Goal: Check status: Check status

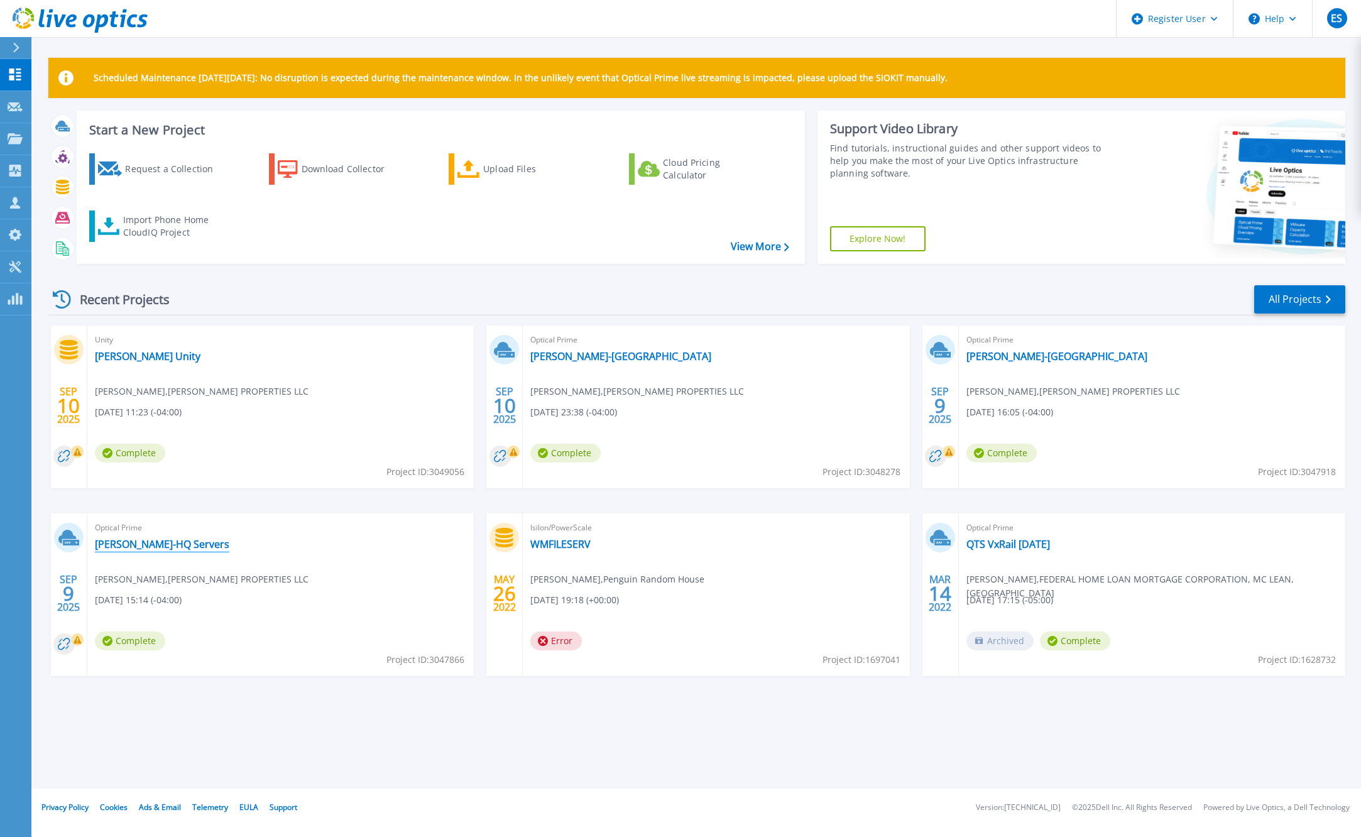
click at [170, 543] on link "[PERSON_NAME]-HQ Servers" at bounding box center [162, 544] width 134 height 13
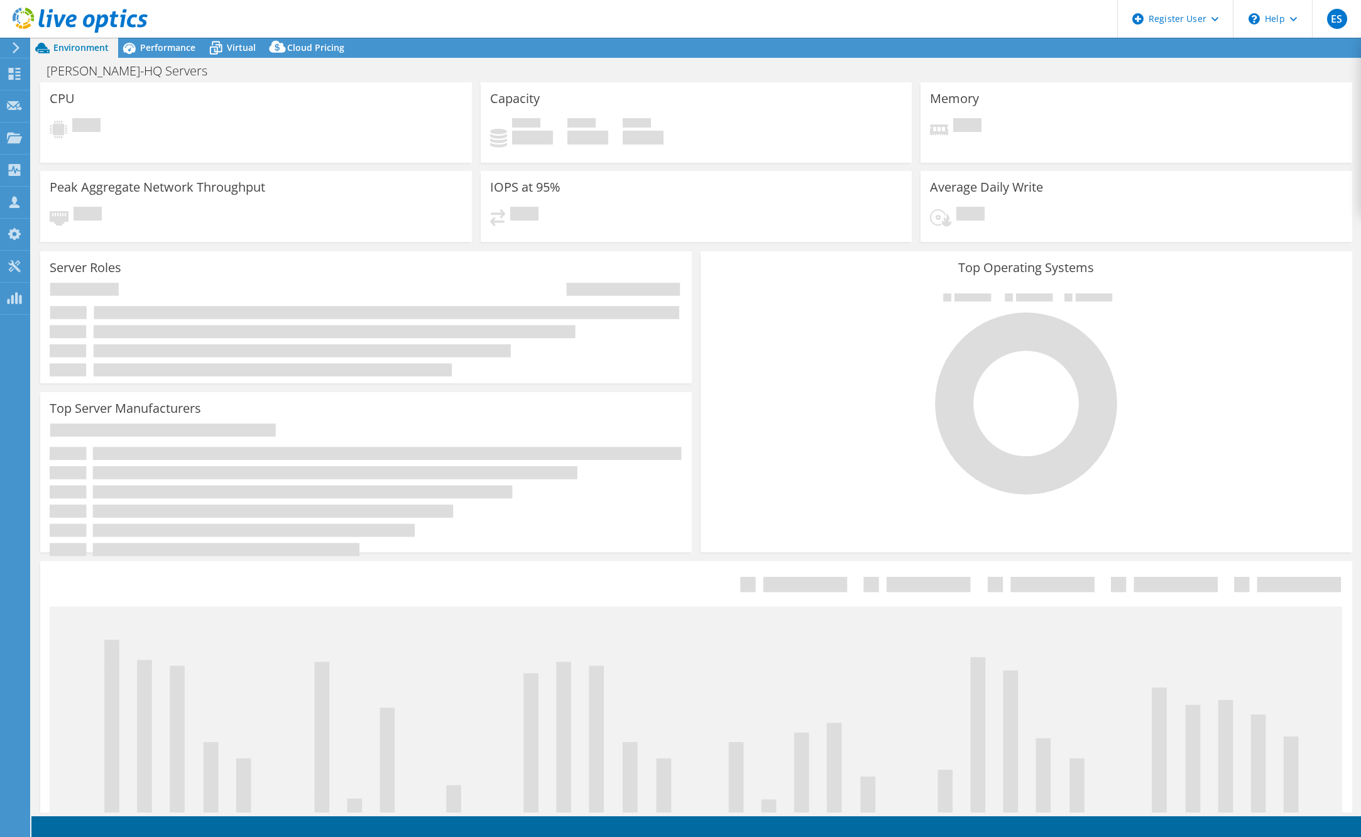
select select "USD"
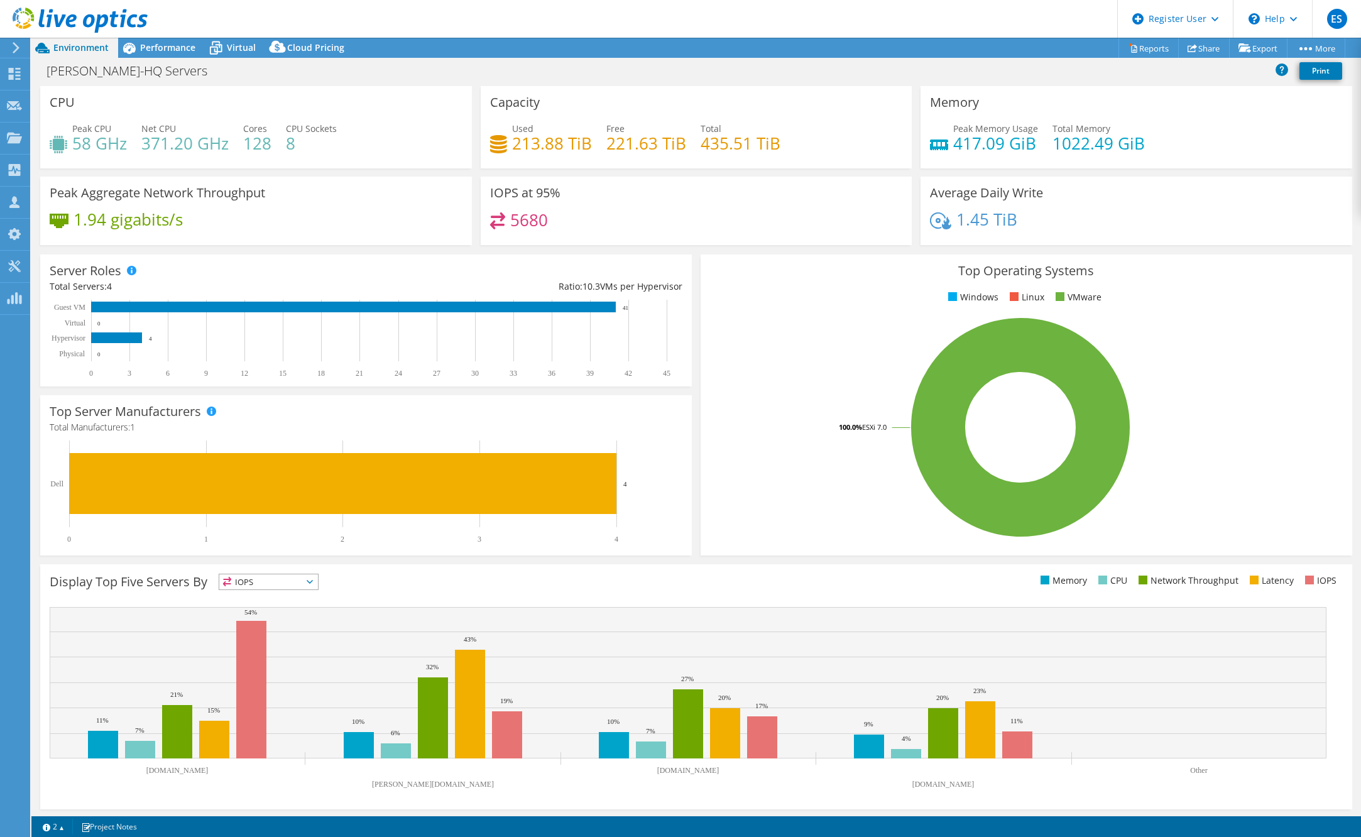
scroll to position [1, 0]
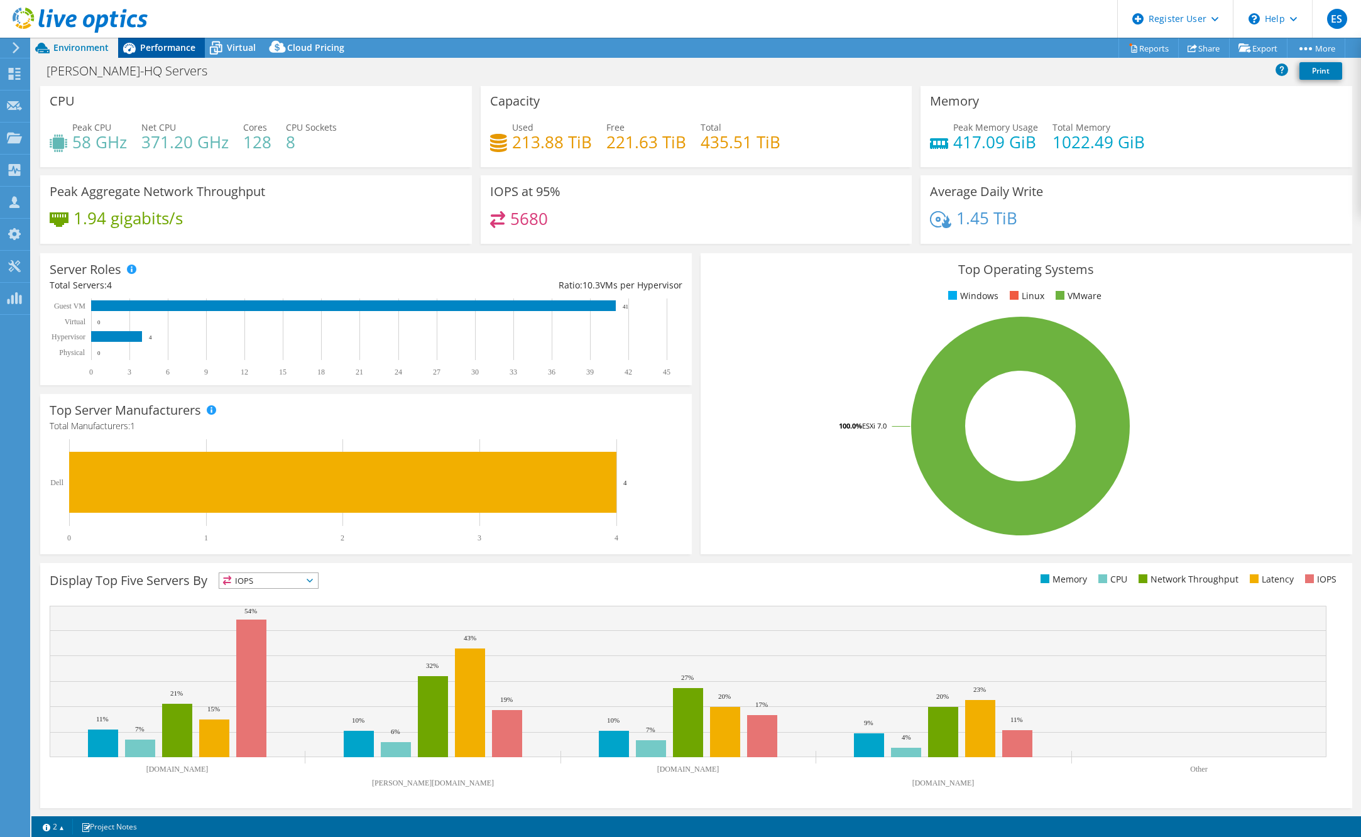
click at [178, 45] on span "Performance" at bounding box center [167, 47] width 55 height 12
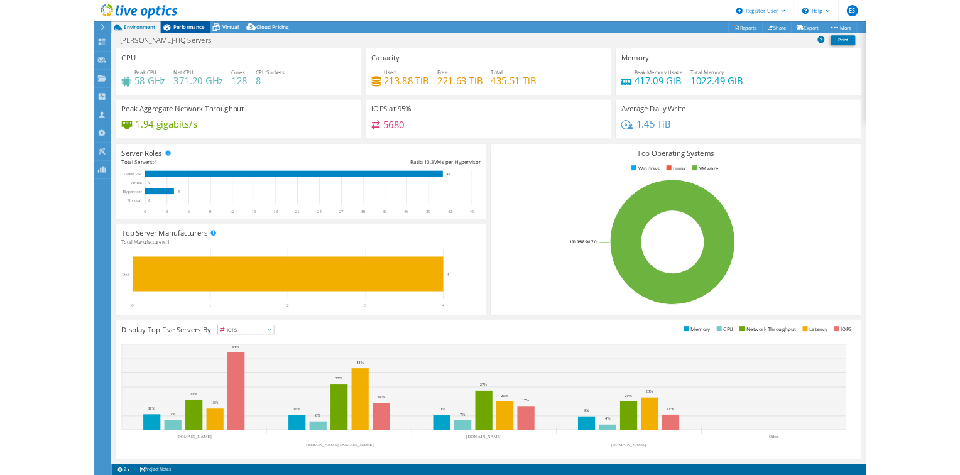
scroll to position [0, 0]
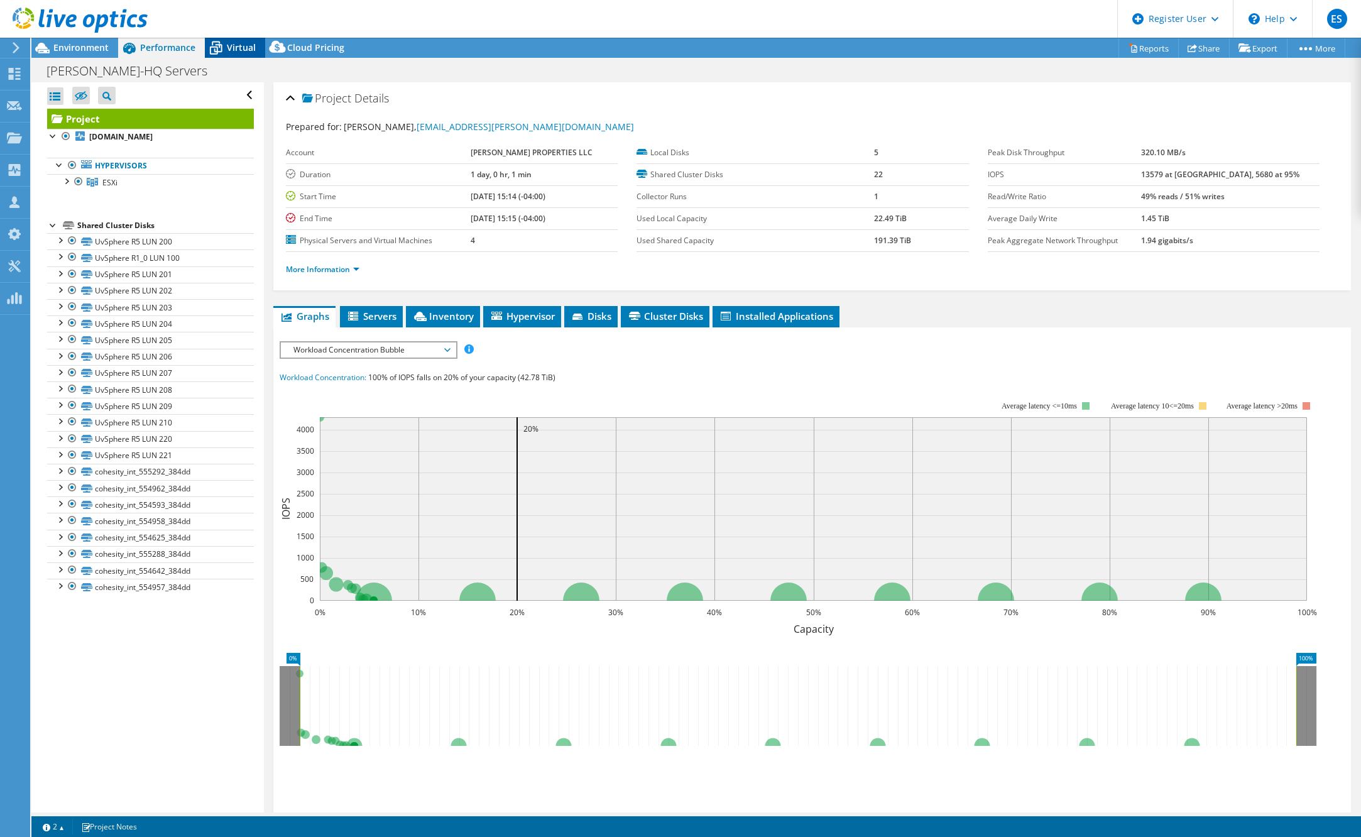
click at [215, 48] on icon at bounding box center [216, 48] width 22 height 22
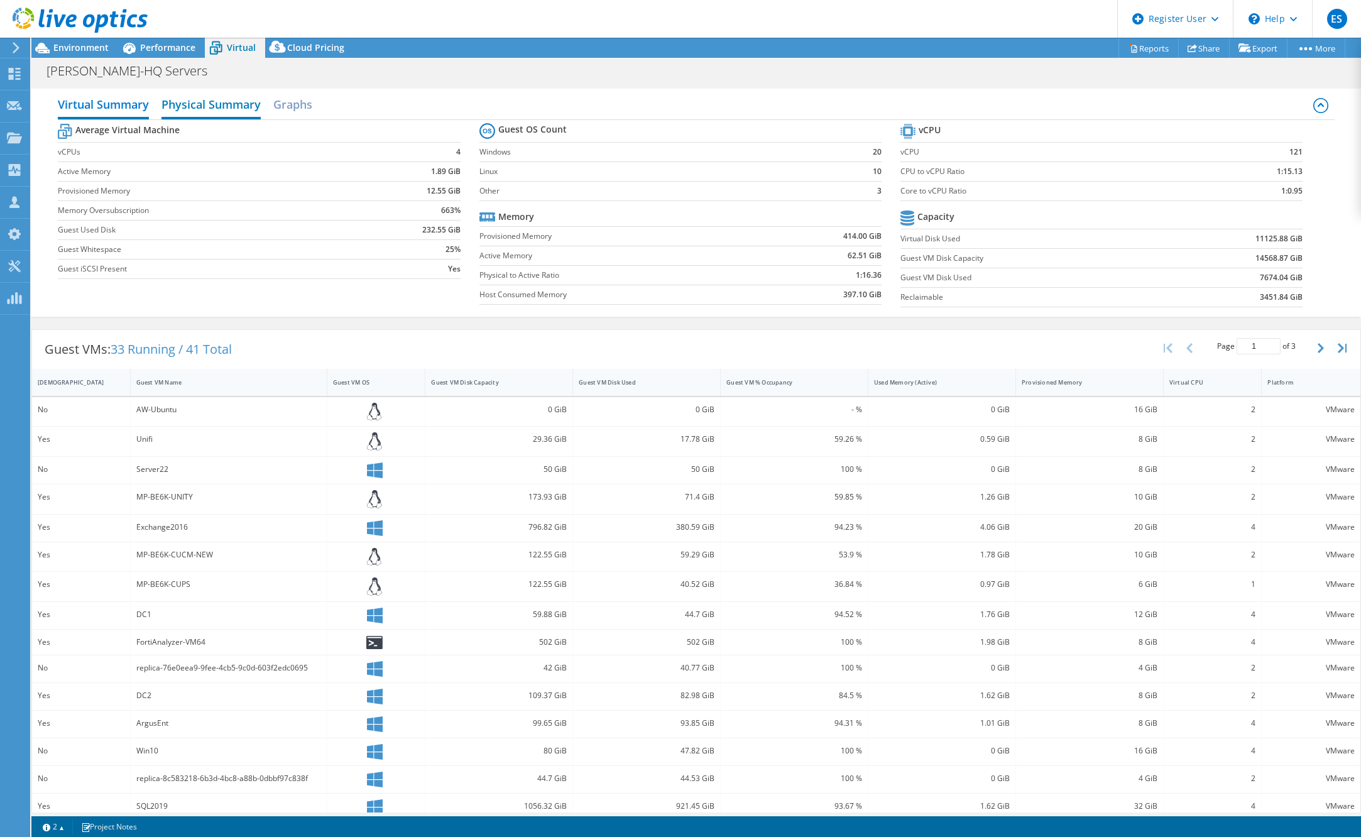
click at [236, 111] on h2 "Physical Summary" at bounding box center [210, 106] width 99 height 28
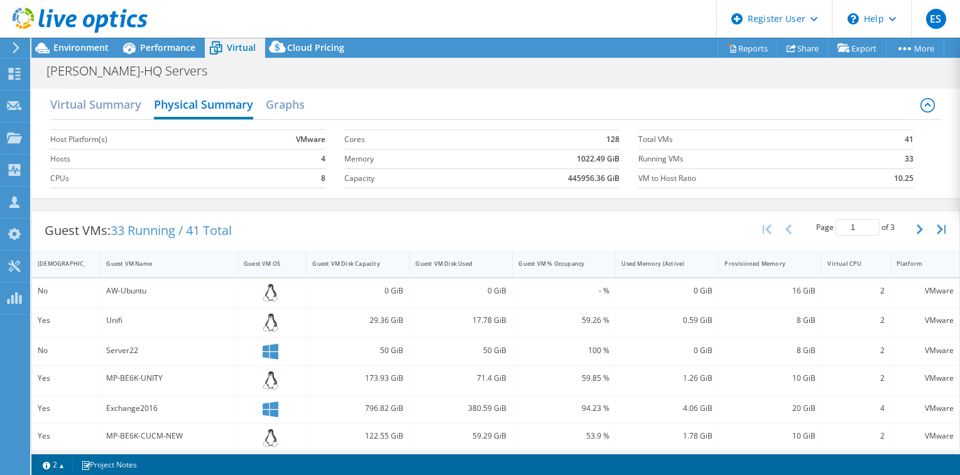
click at [36, 18] on icon at bounding box center [80, 21] width 135 height 26
